Goal: Task Accomplishment & Management: Use online tool/utility

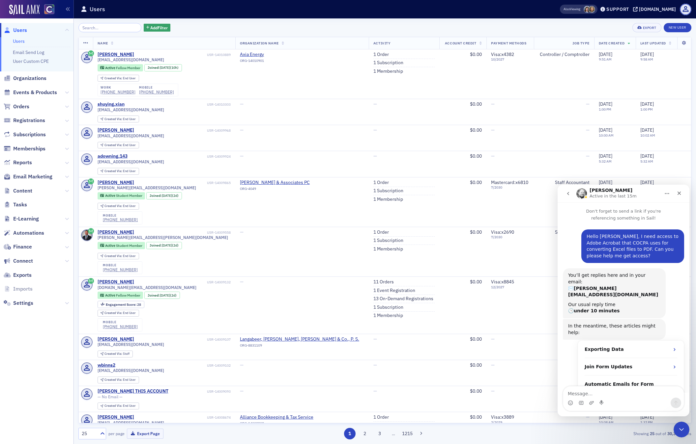
scroll to position [238, 0]
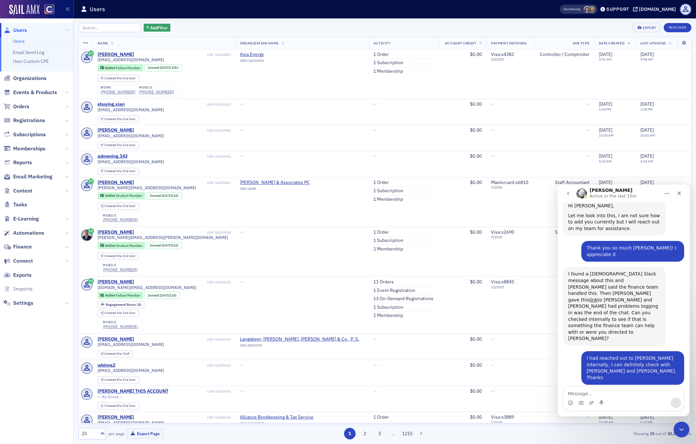
click at [605, 396] on textarea "Message…" at bounding box center [623, 392] width 121 height 11
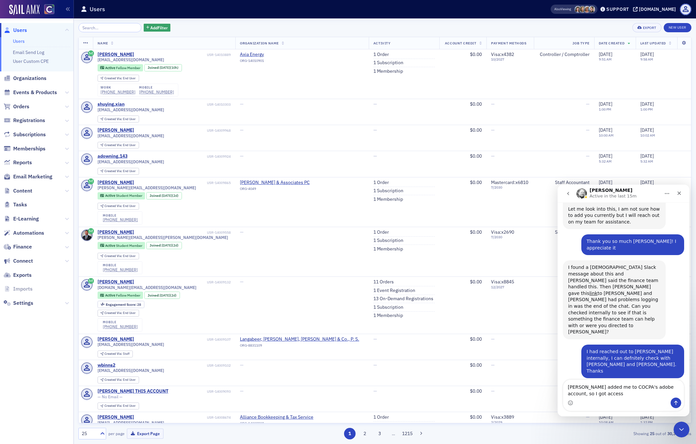
click at [568, 389] on textarea "[PERSON_NAME] added me to COCPA's adobe account, so I got access" at bounding box center [623, 389] width 121 height 18
type textarea "Update - [PERSON_NAME] added me to COCPA's adobe account, so I got access"
click at [673, 401] on icon "Send a message…" at bounding box center [675, 403] width 5 height 5
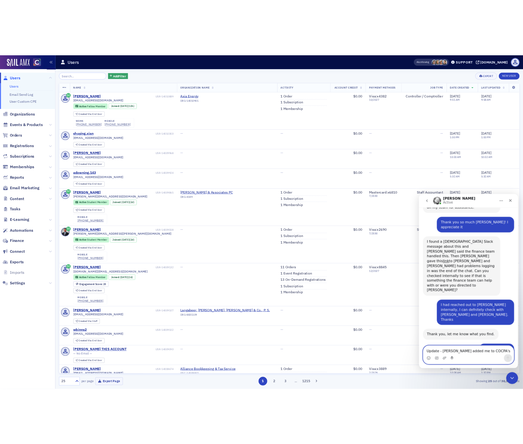
scroll to position [284, 0]
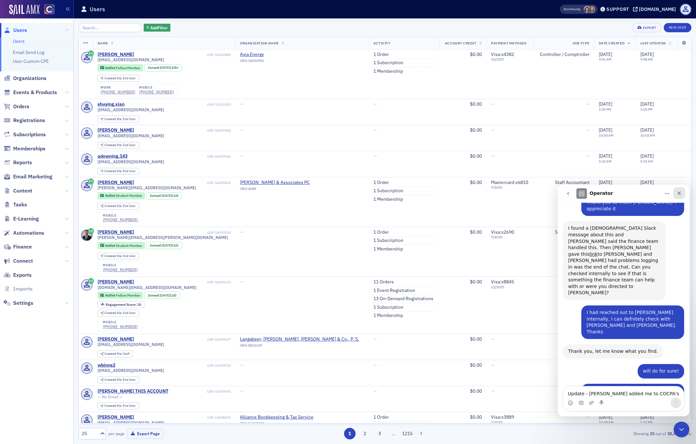
click at [678, 192] on icon "Close" at bounding box center [678, 193] width 5 height 5
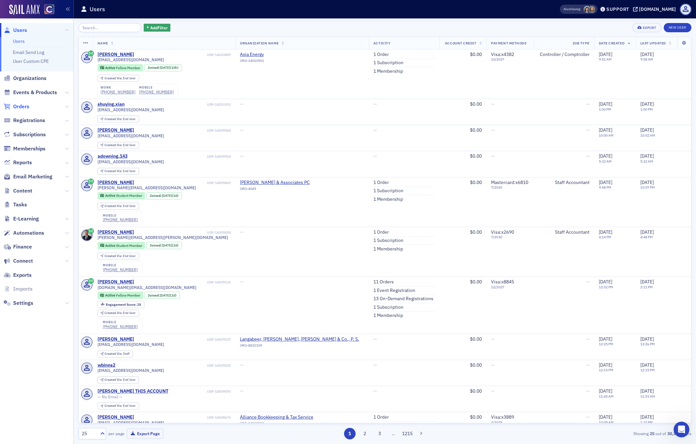
click at [26, 106] on span "Orders" at bounding box center [21, 106] width 16 height 7
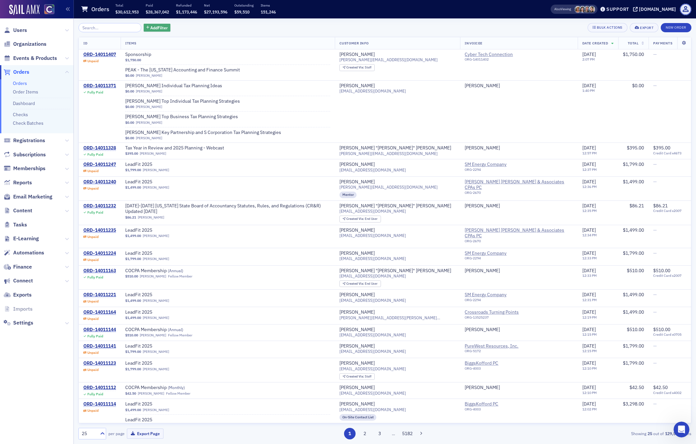
click at [150, 28] on span "Add Filter" at bounding box center [158, 28] width 17 height 6
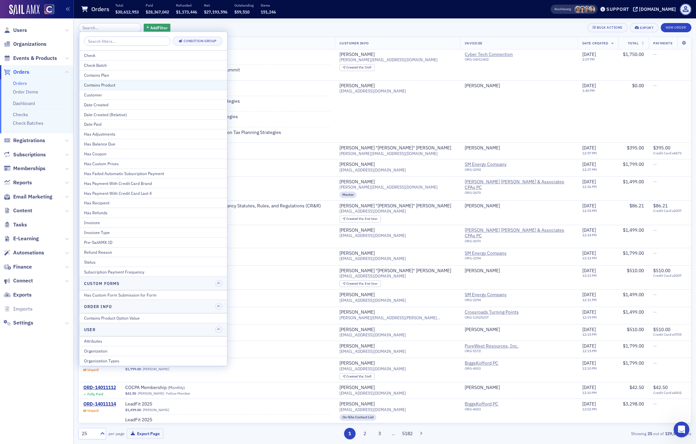
click at [113, 85] on div "Contains Product" at bounding box center [153, 85] width 138 height 6
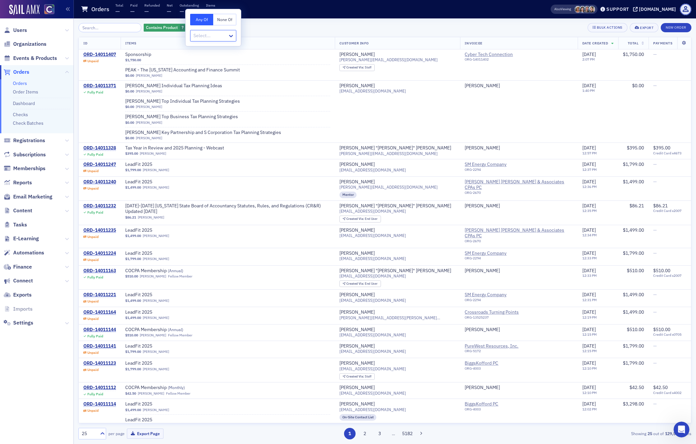
click at [206, 35] on div at bounding box center [210, 36] width 34 height 8
type input "commi"
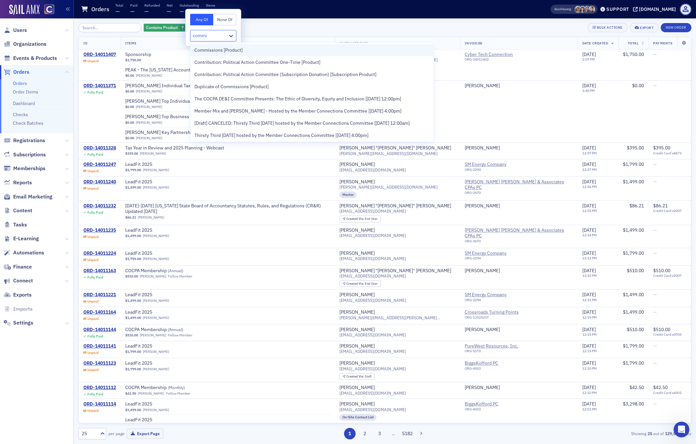
click at [239, 50] on span "Commissions [Product]" at bounding box center [218, 50] width 48 height 7
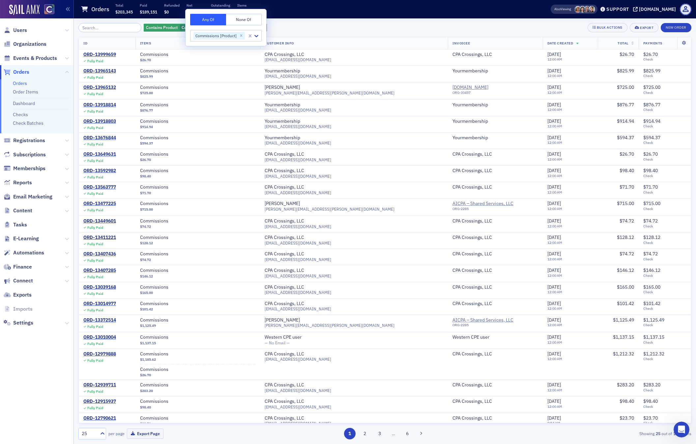
click at [304, 20] on div "Contains Product Commissions [Product] Add Filter Bulk Actions Export New Order…" at bounding box center [384, 231] width 613 height 426
click at [247, 26] on span "Add Filter" at bounding box center [255, 28] width 17 height 6
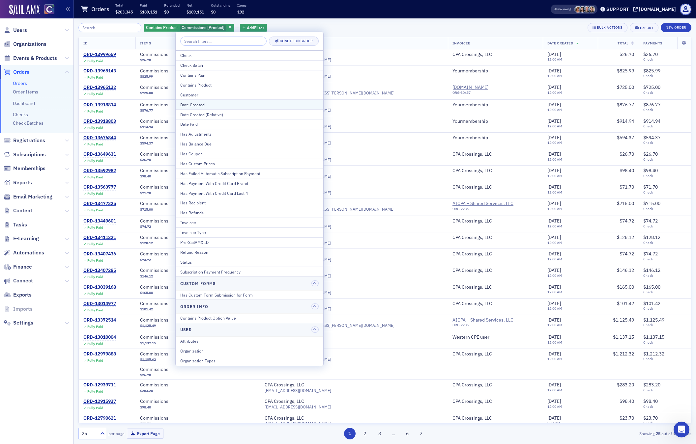
click at [201, 104] on div "Date Created" at bounding box center [249, 105] width 138 height 6
select select "7"
select select "2025"
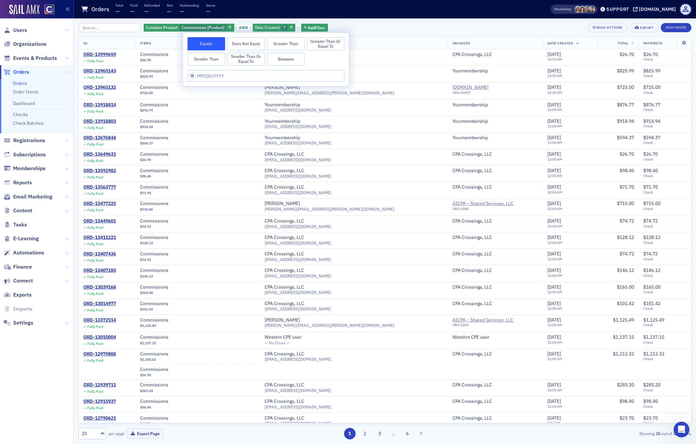
click at [326, 42] on button "Greater Than or Equal To" at bounding box center [326, 43] width 38 height 13
click at [232, 74] on input "text" at bounding box center [265, 76] width 157 height 12
select select "7"
select select "2025"
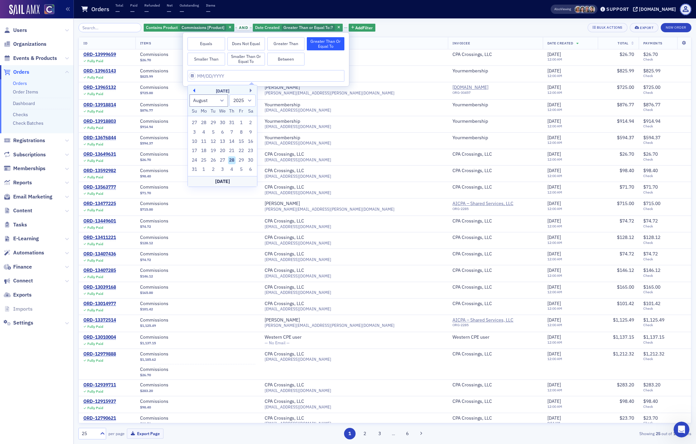
click at [194, 91] on button "Previous Month" at bounding box center [193, 91] width 4 height 4
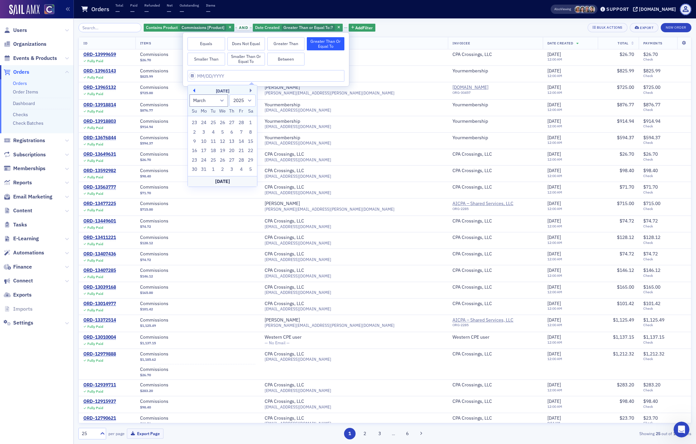
click at [194, 91] on button "Previous Month" at bounding box center [193, 91] width 4 height 4
select select "11"
select select "2024"
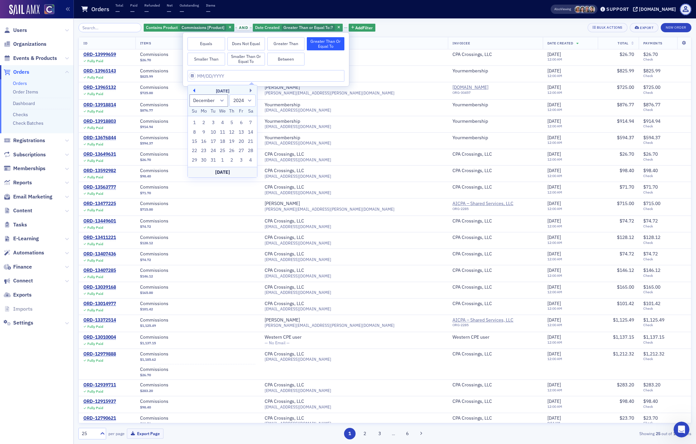
click at [194, 91] on button "Previous Month" at bounding box center [193, 91] width 4 height 4
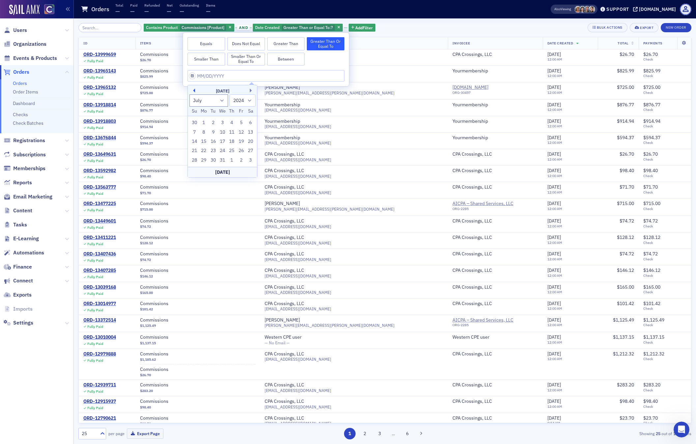
click at [194, 91] on button "Previous Month" at bounding box center [193, 91] width 4 height 4
select select "4"
click at [223, 122] on div "1" at bounding box center [222, 123] width 8 height 8
type input "[DATE]"
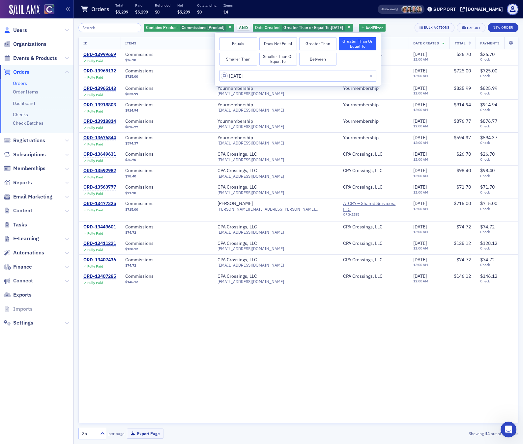
scroll to position [284, 0]
click at [98, 105] on div "ORD-13918803" at bounding box center [99, 105] width 33 height 6
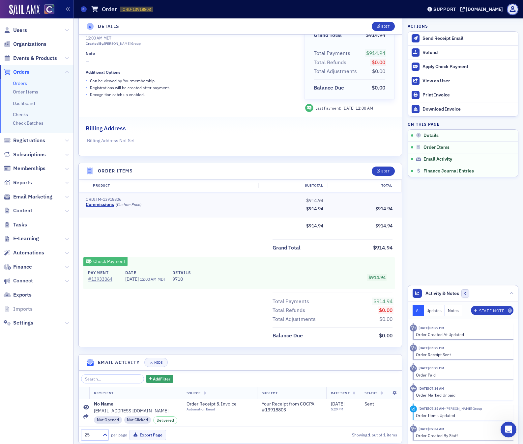
scroll to position [103, 0]
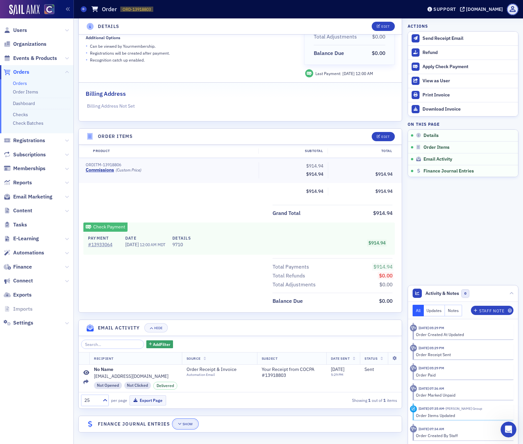
click at [184, 424] on div "Show" at bounding box center [187, 425] width 10 height 4
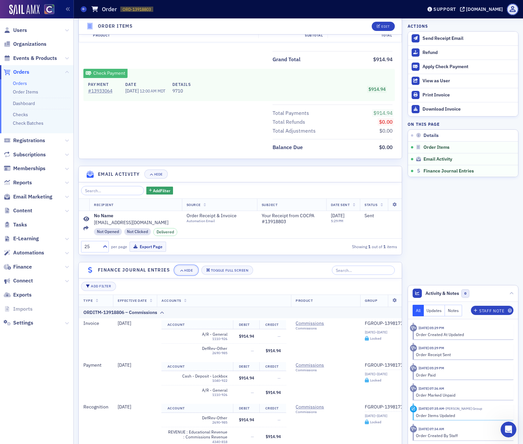
scroll to position [290, 0]
